Goal: Transaction & Acquisition: Purchase product/service

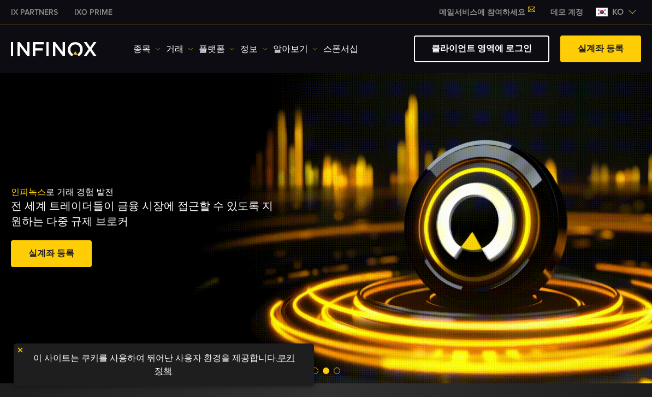
click at [149, 49] on link "종목" at bounding box center [146, 49] width 27 height 13
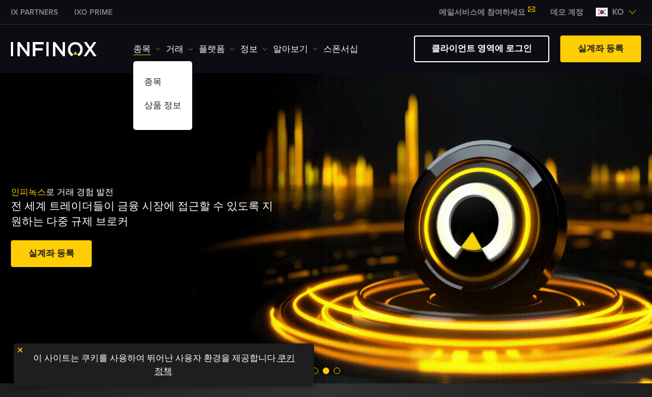
click at [222, 88] on div "인피녹스 로 거래 경험 발전 전 세계 트레이더들이 금융 시장에 접근할 수 있도록 지원하는 다중 규제 브로커 실계좌 등록 훌륭해요. - 515개…" at bounding box center [326, 228] width 652 height 310
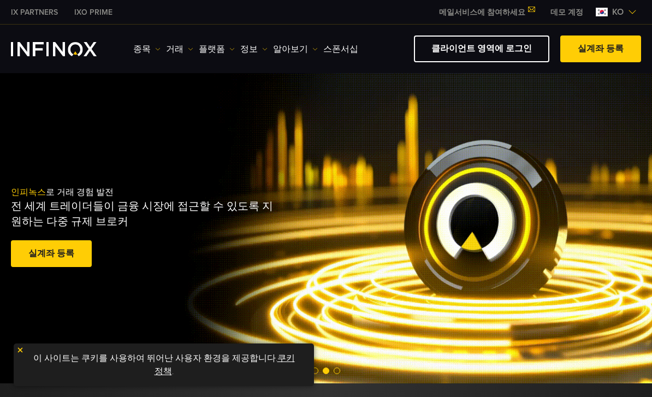
click at [176, 44] on link "거래" at bounding box center [179, 49] width 27 height 13
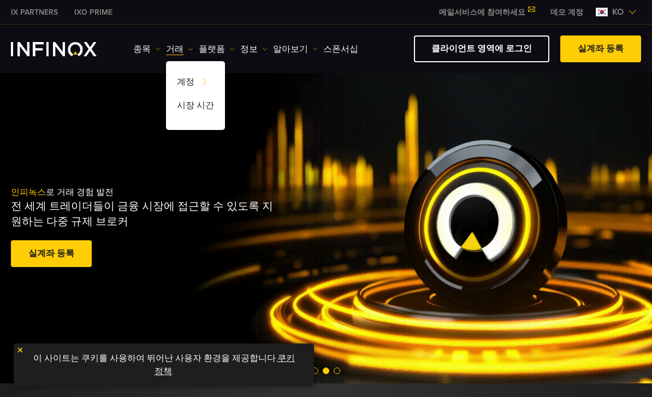
click at [276, 98] on div "인피녹스 로 거래 경험 발전 전 세계 트레이더들이 금융 시장에 접근할 수 있도록 지원하는 다중 규제 브로커 실계좌 등록 훌륭해요. - 515개…" at bounding box center [326, 228] width 652 height 310
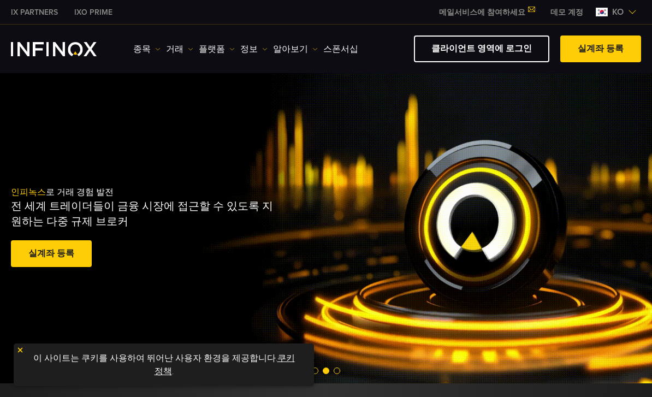
click at [630, 10] on img at bounding box center [632, 12] width 9 height 9
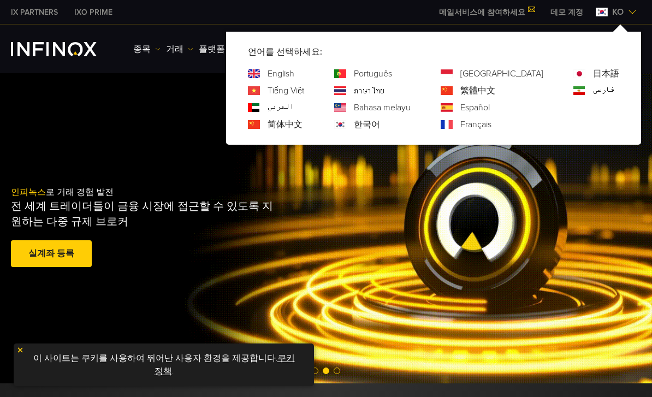
click at [475, 189] on div "인피녹스 로 거래 경험 발전 전 세계 트레이더들이 금융 시장에 접근할 수 있도록 지원하는 다중 규제 브로커 실계좌 등록 훌륭해요. - 515개…" at bounding box center [326, 228] width 652 height 167
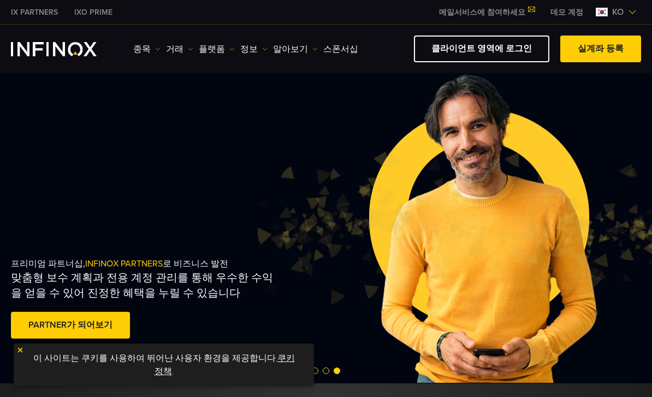
click at [174, 46] on link "거래" at bounding box center [179, 49] width 27 height 13
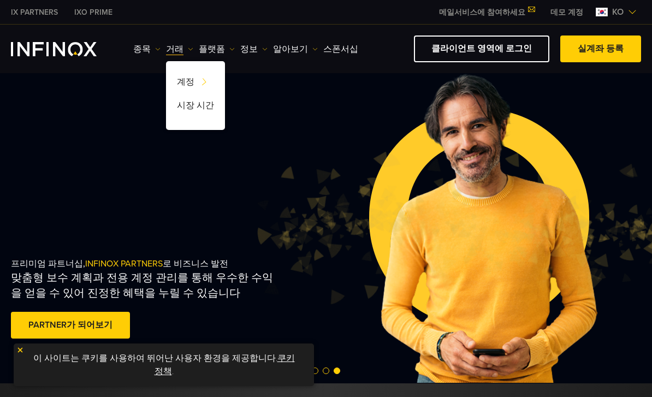
click at [144, 43] on link "종목" at bounding box center [146, 49] width 27 height 13
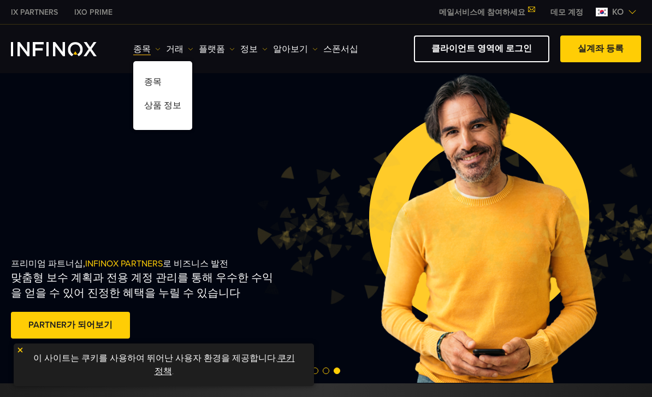
click at [269, 111] on div "프리미엄 파트너십, INFINOX PARTNERS 로 비즈니스 발전 맞춤형 보수 계획과 전용 계정 관리를 통해 우수한 수익을 얻을 수 있어 진…" at bounding box center [326, 228] width 652 height 310
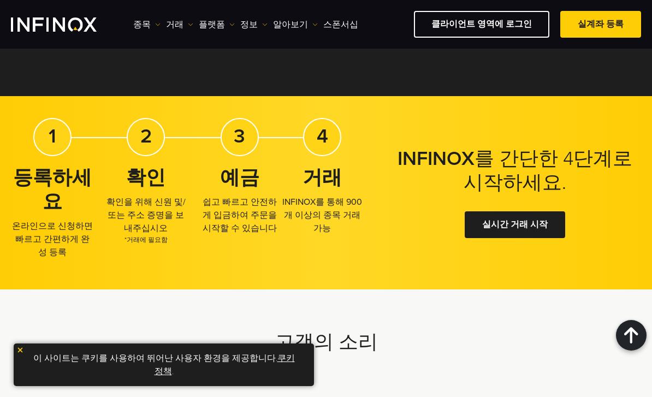
click at [515, 225] on div at bounding box center [515, 225] width 0 height 0
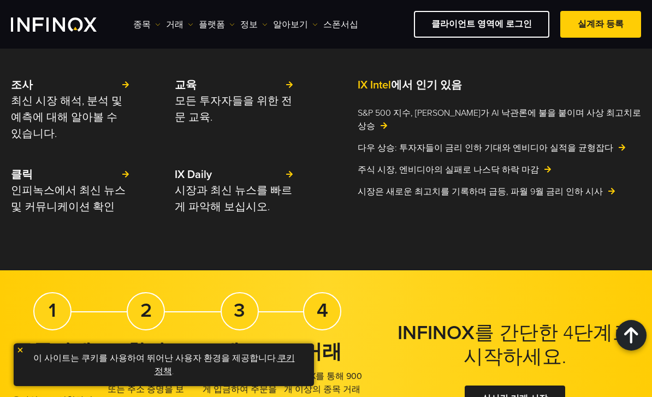
scroll to position [2656, 0]
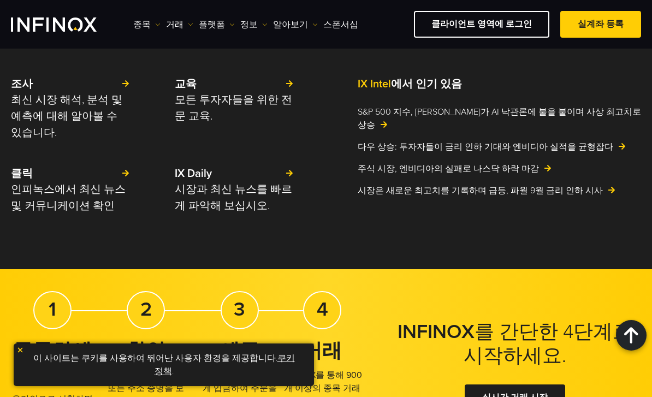
click at [515, 396] on div at bounding box center [515, 398] width 0 height 0
